Goal: Find specific page/section: Find specific page/section

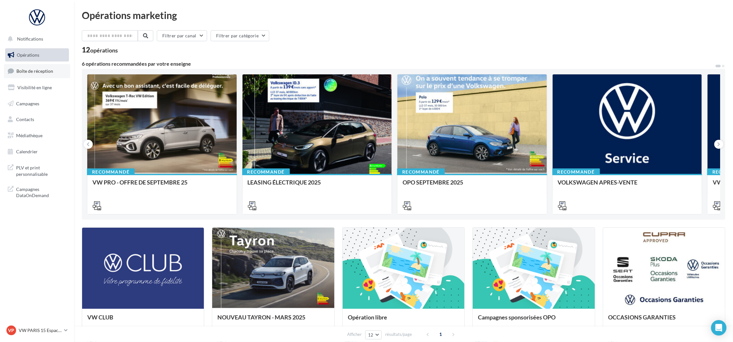
click at [42, 72] on span "Boîte de réception" at bounding box center [34, 70] width 37 height 5
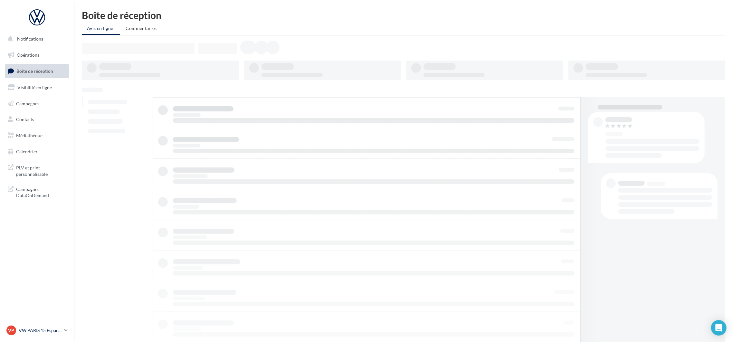
click at [27, 327] on p "VW PARIS 15 Espace Suffren" at bounding box center [40, 330] width 43 height 6
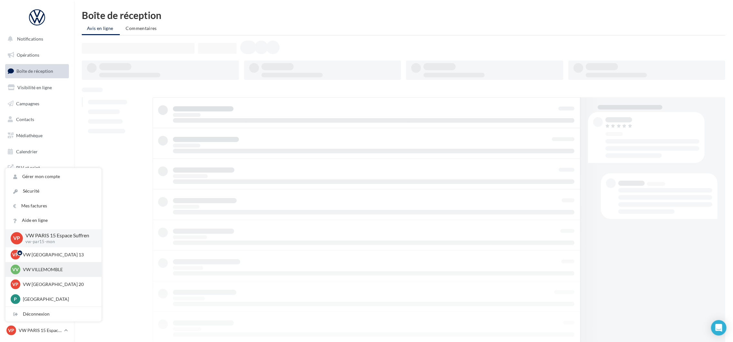
click at [34, 272] on p "VW VILLEMOMBLE" at bounding box center [58, 269] width 71 height 6
